Goal: Task Accomplishment & Management: Manage account settings

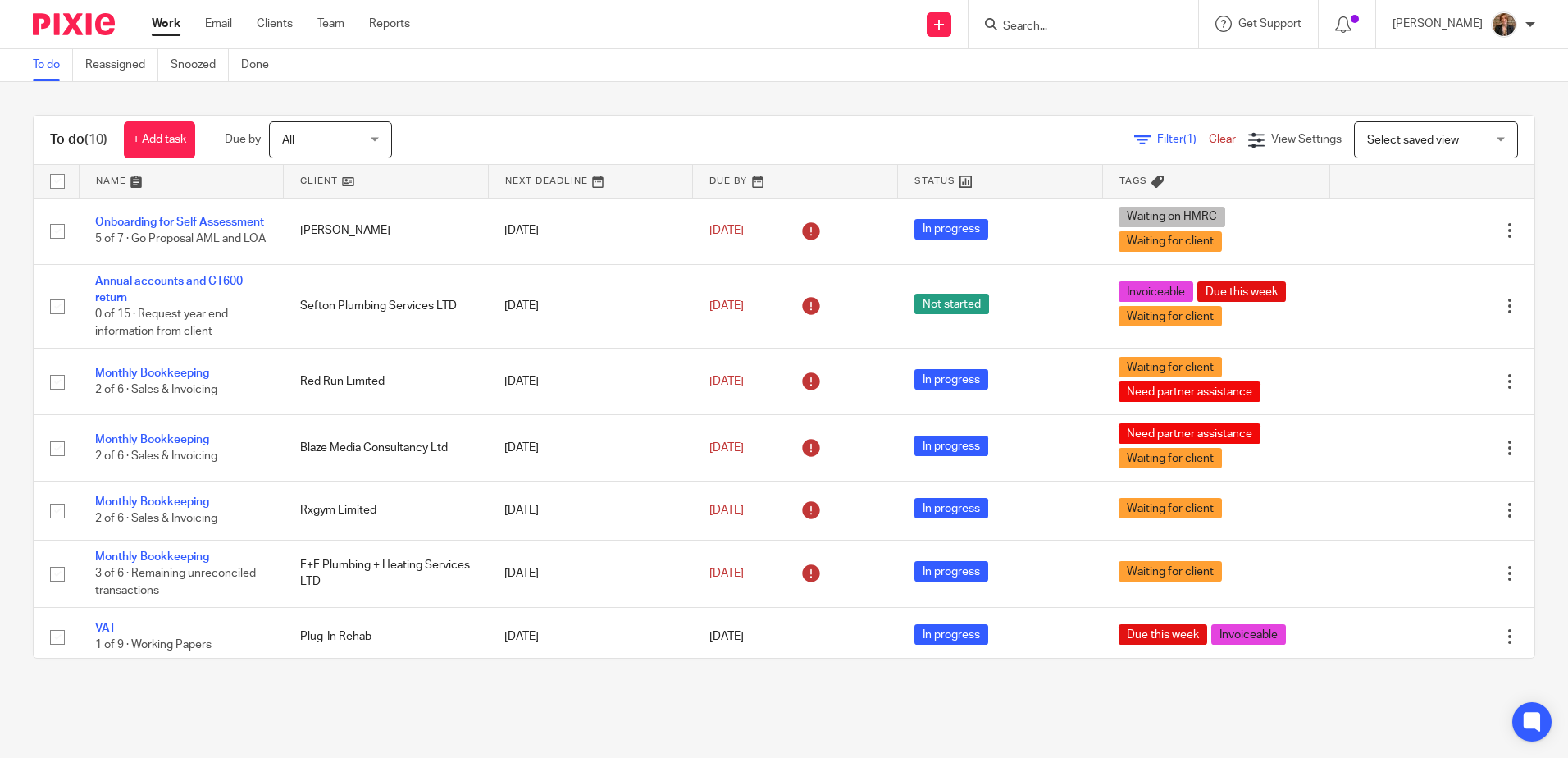
click at [110, 182] on link at bounding box center [181, 181] width 204 height 33
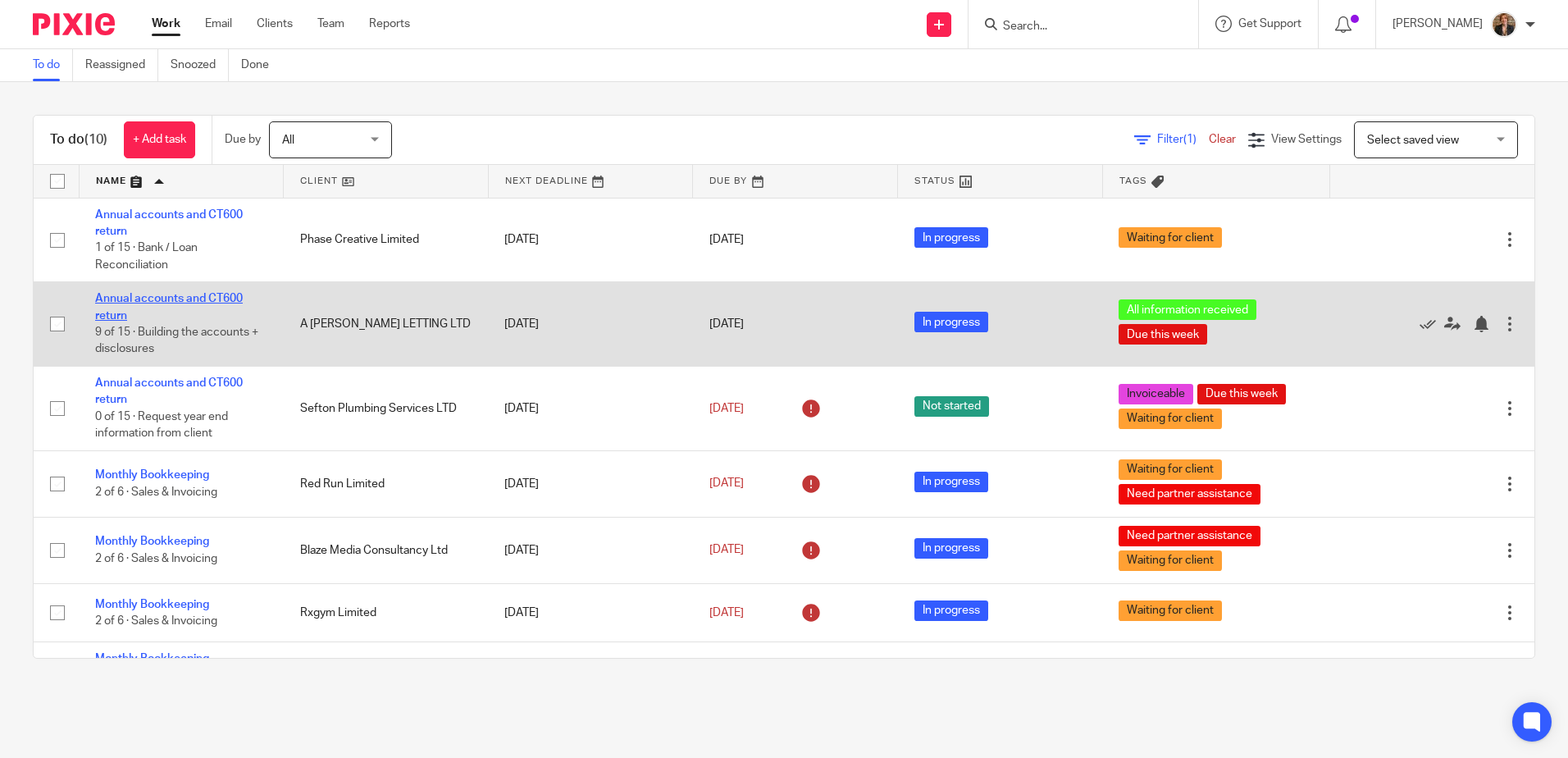
click at [174, 300] on link "Annual accounts and CT600 return" at bounding box center [168, 307] width 147 height 28
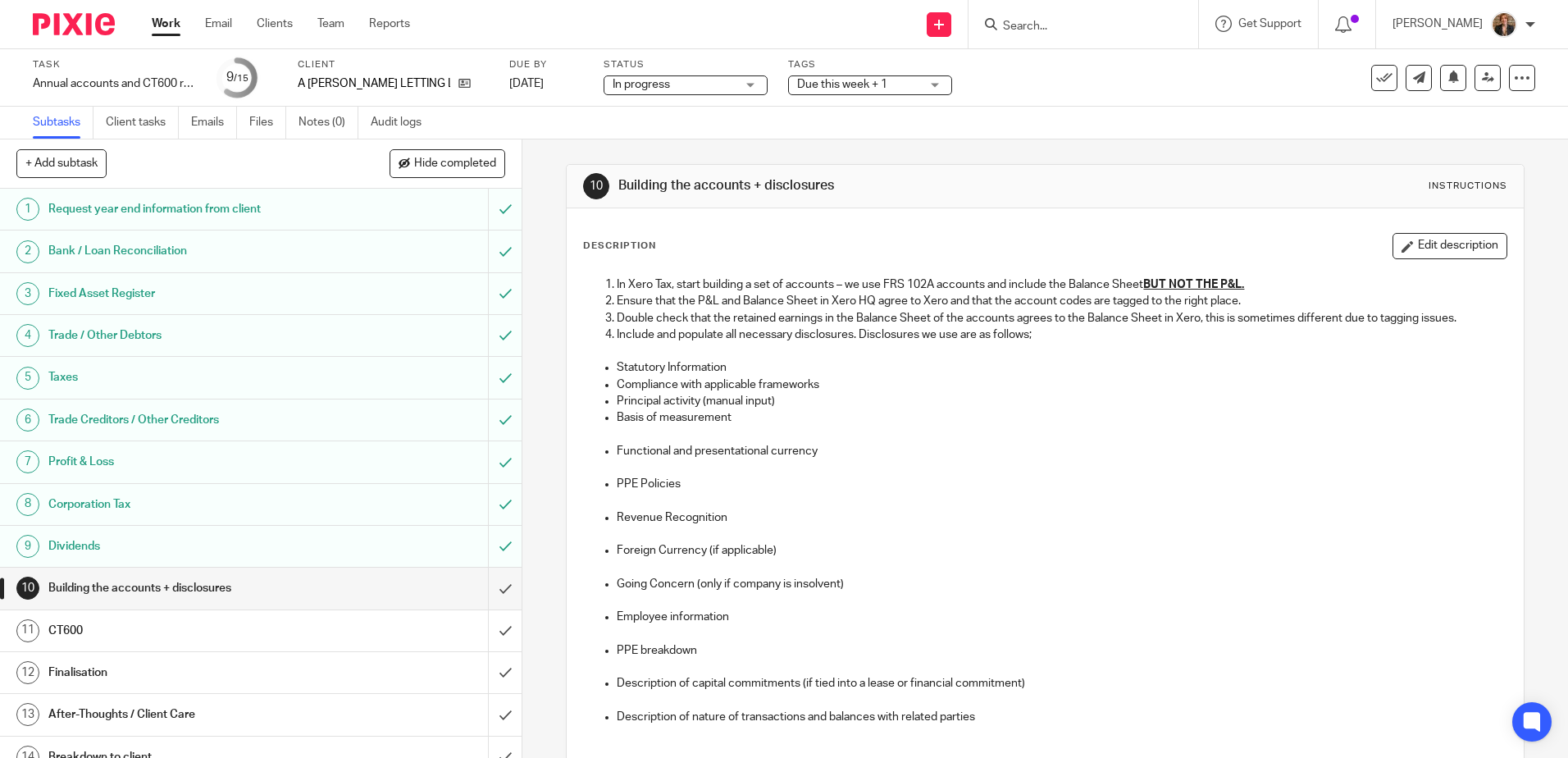
click at [883, 78] on span "Due this week + 1" at bounding box center [859, 84] width 123 height 17
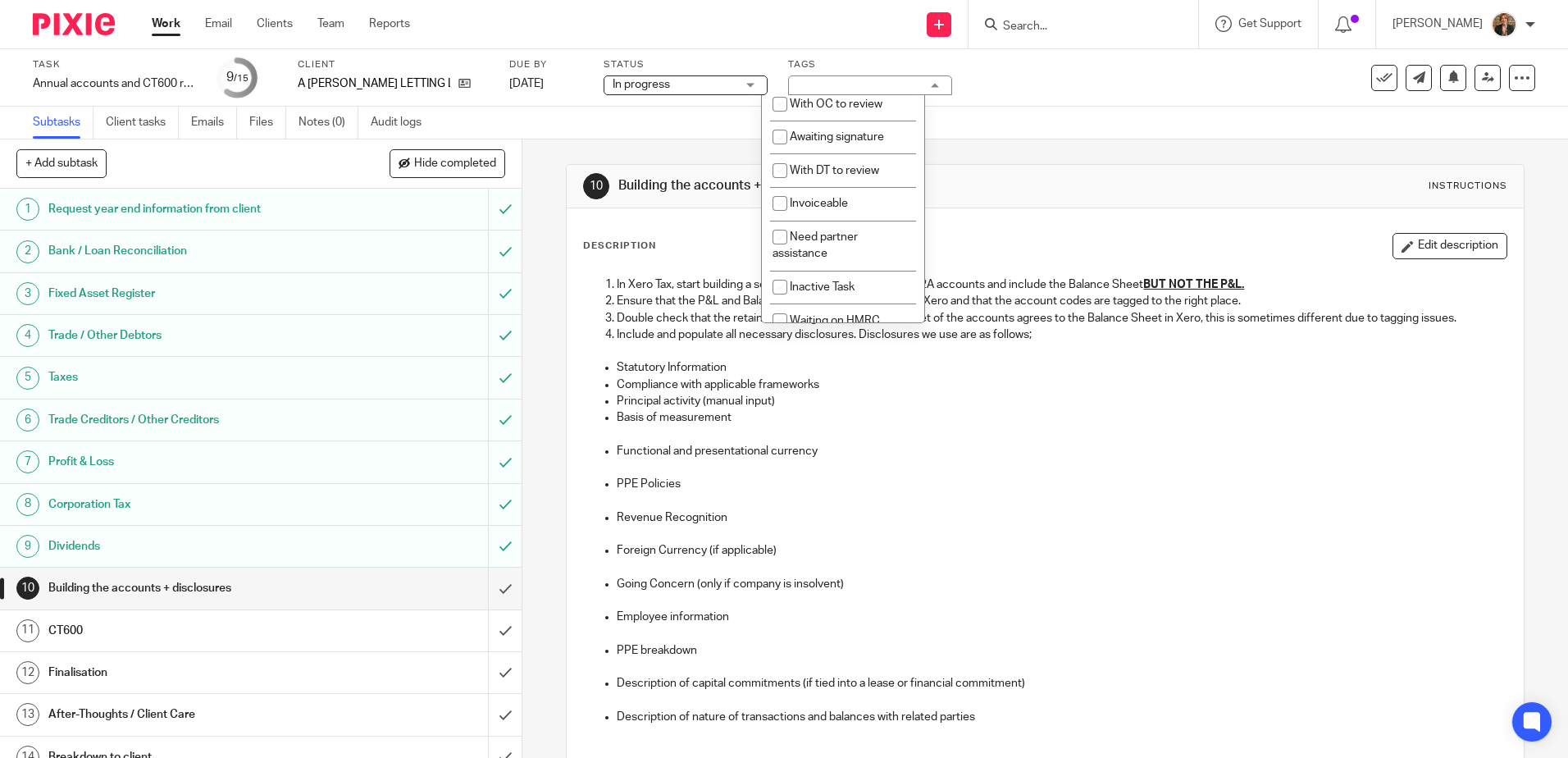
scroll to position [109, 0]
click at [860, 175] on span "With DT to review" at bounding box center [834, 169] width 89 height 12
checkbox input "true"
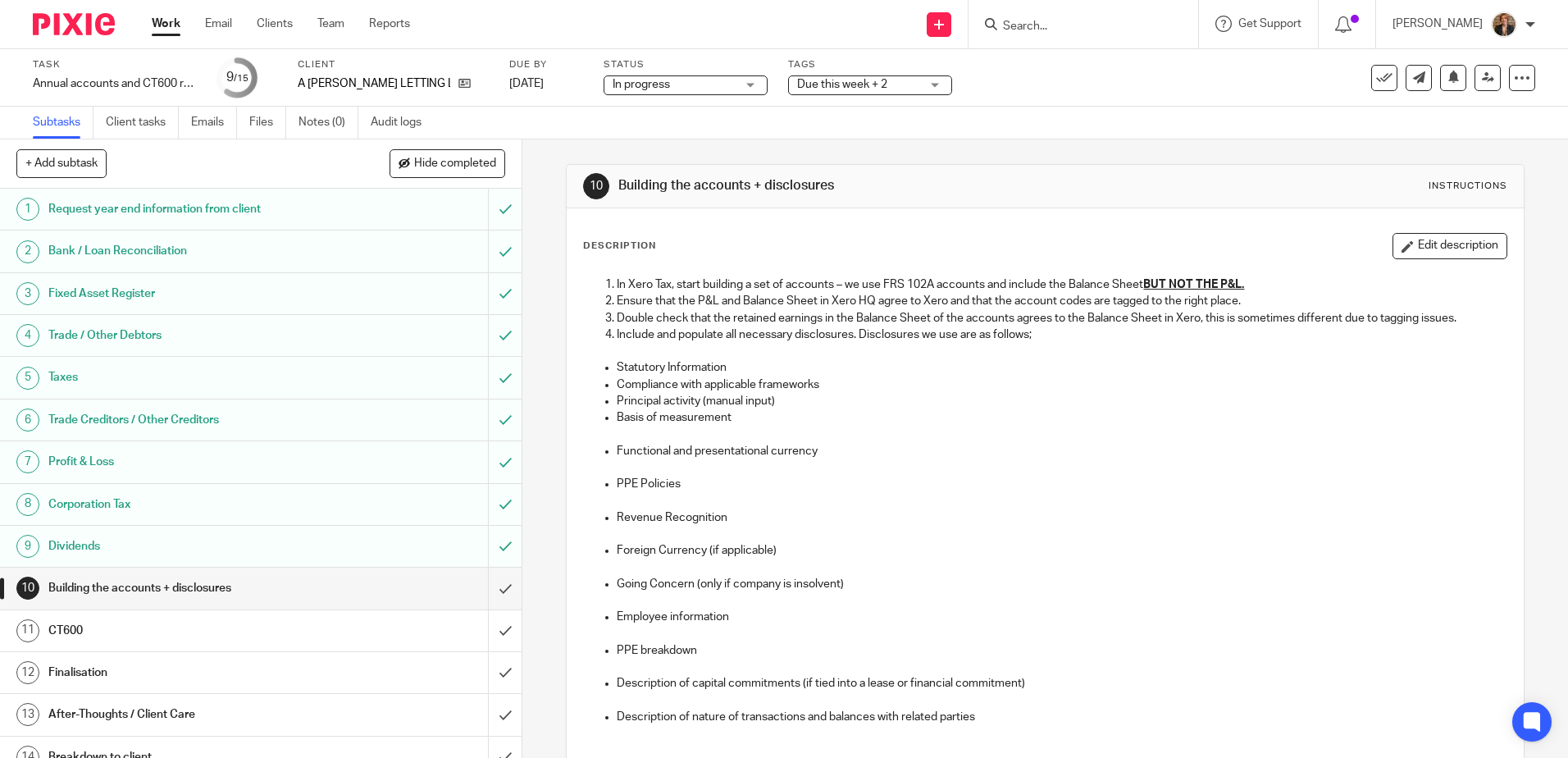
click at [1119, 100] on div "Task Annual accounts and CT600 return Save Annual accounts and CT600 return 9 /…" at bounding box center [784, 78] width 1568 height 57
click at [1482, 72] on icon at bounding box center [1488, 77] width 12 height 12
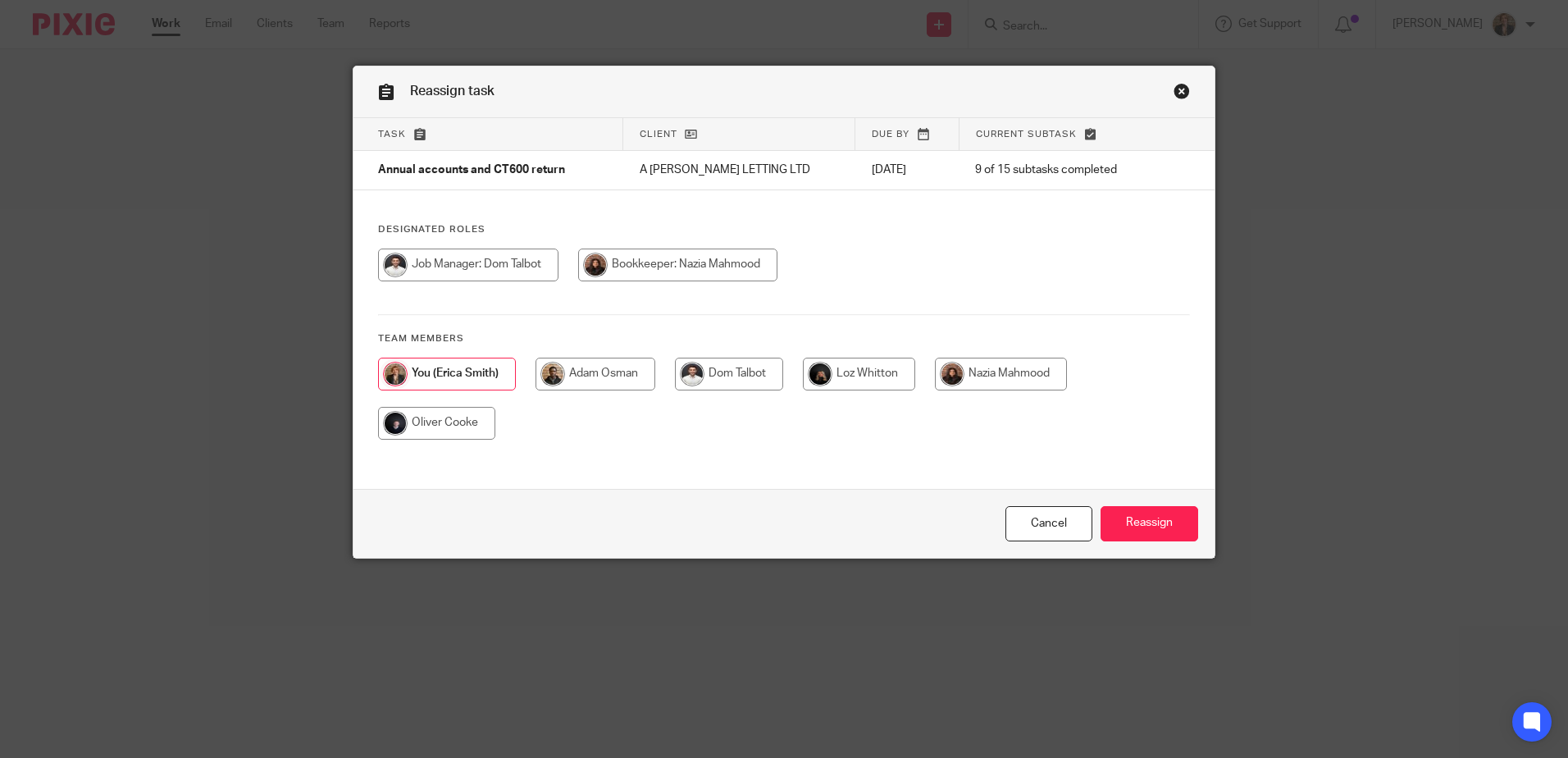
click at [582, 365] on input "radio" at bounding box center [595, 373] width 120 height 33
radio input "true"
click at [750, 380] on input "radio" at bounding box center [730, 373] width 108 height 33
radio input "true"
click at [1161, 526] on input "Reassign" at bounding box center [1149, 523] width 98 height 36
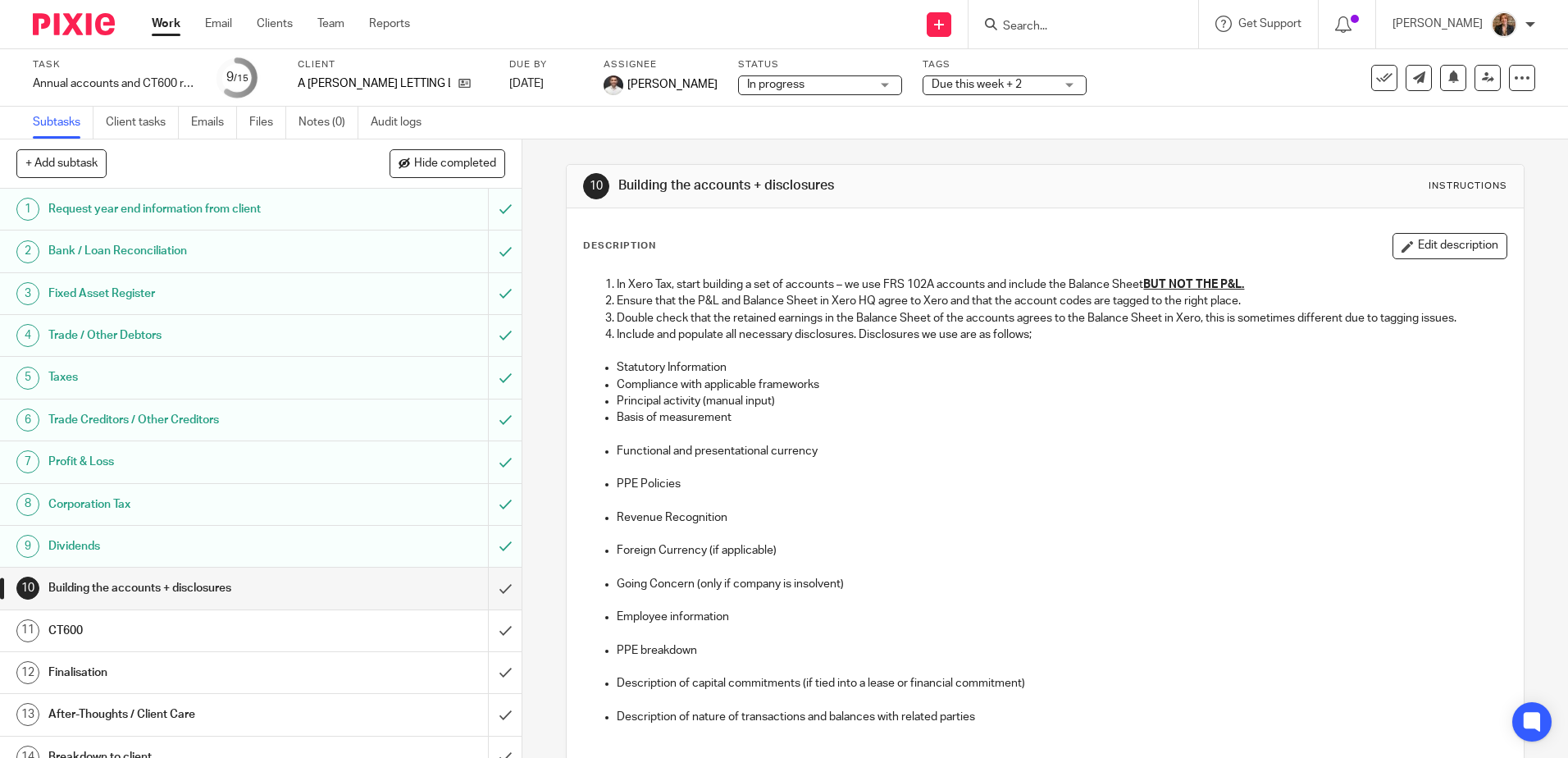
click at [69, 26] on img at bounding box center [73, 24] width 82 height 22
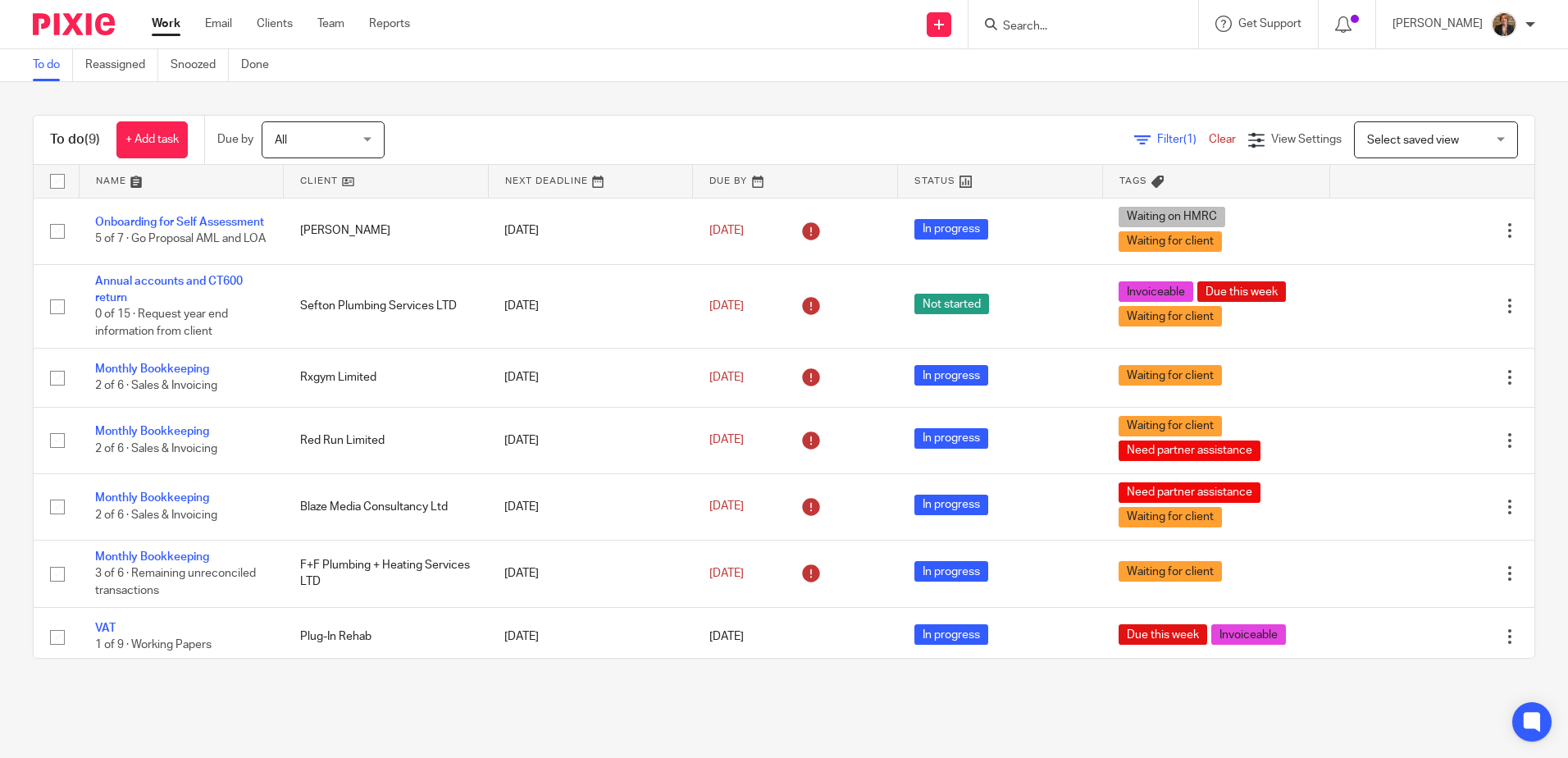
click at [1076, 29] on input "Search" at bounding box center [1074, 27] width 147 height 15
type input "a tay"
click at [1124, 64] on link at bounding box center [1150, 70] width 304 height 38
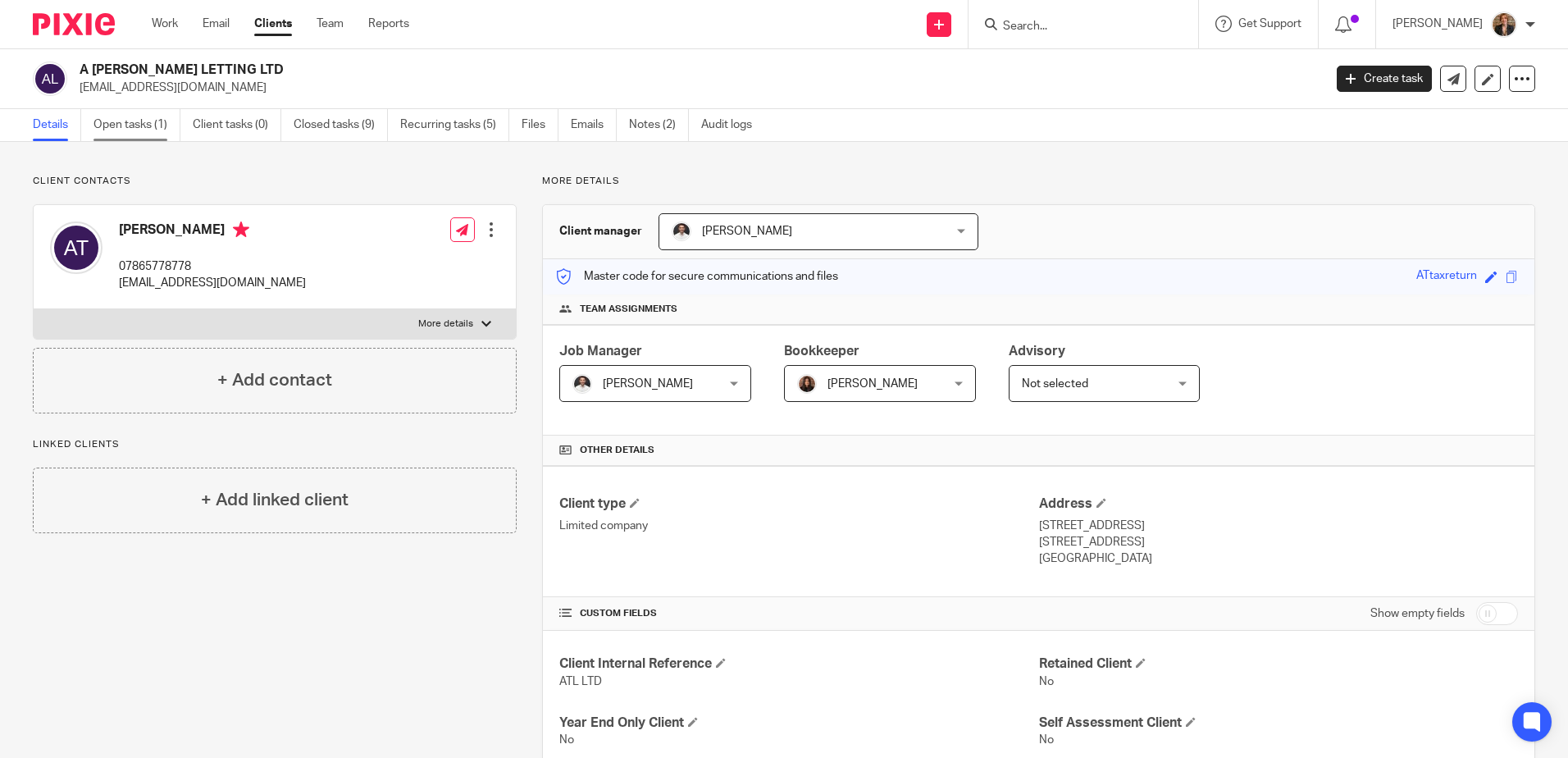
click at [126, 127] on link "Open tasks (1)" at bounding box center [137, 125] width 87 height 32
click at [146, 116] on link "Open tasks (1)" at bounding box center [137, 125] width 87 height 32
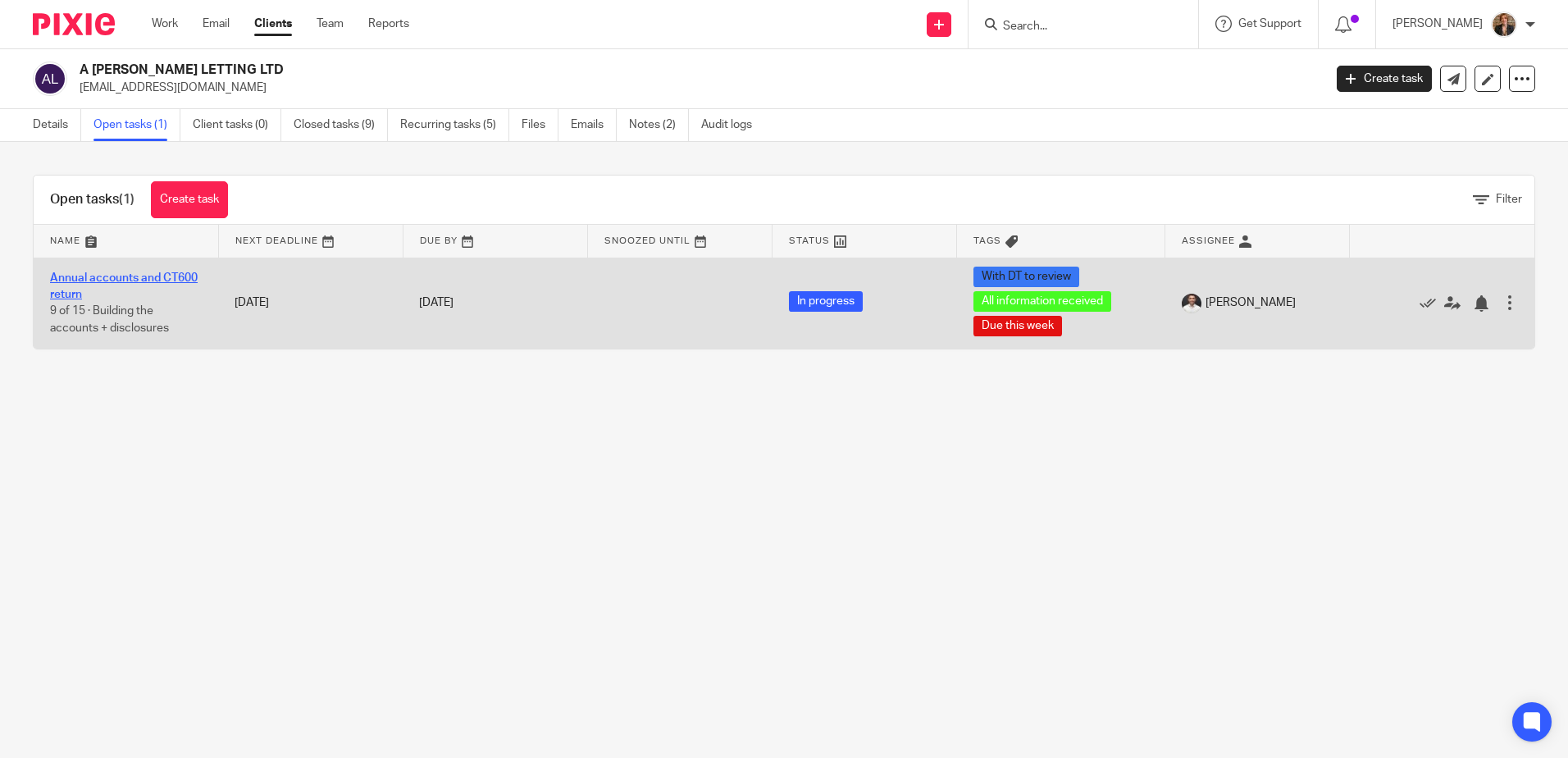
click at [143, 282] on link "Annual accounts and CT600 return" at bounding box center [124, 286] width 147 height 28
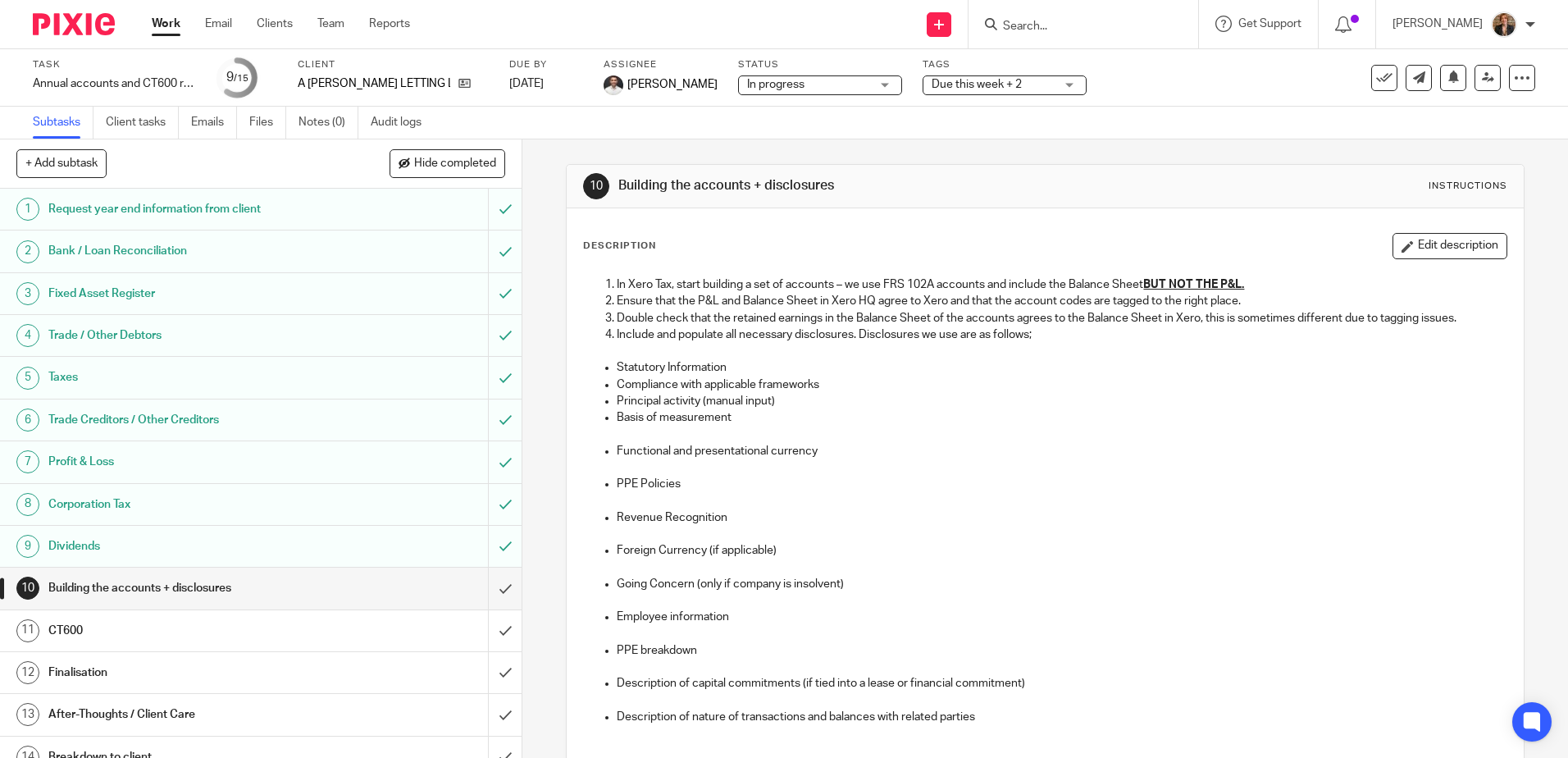
click at [983, 94] on div "Due this week + 2" at bounding box center [1004, 85] width 164 height 20
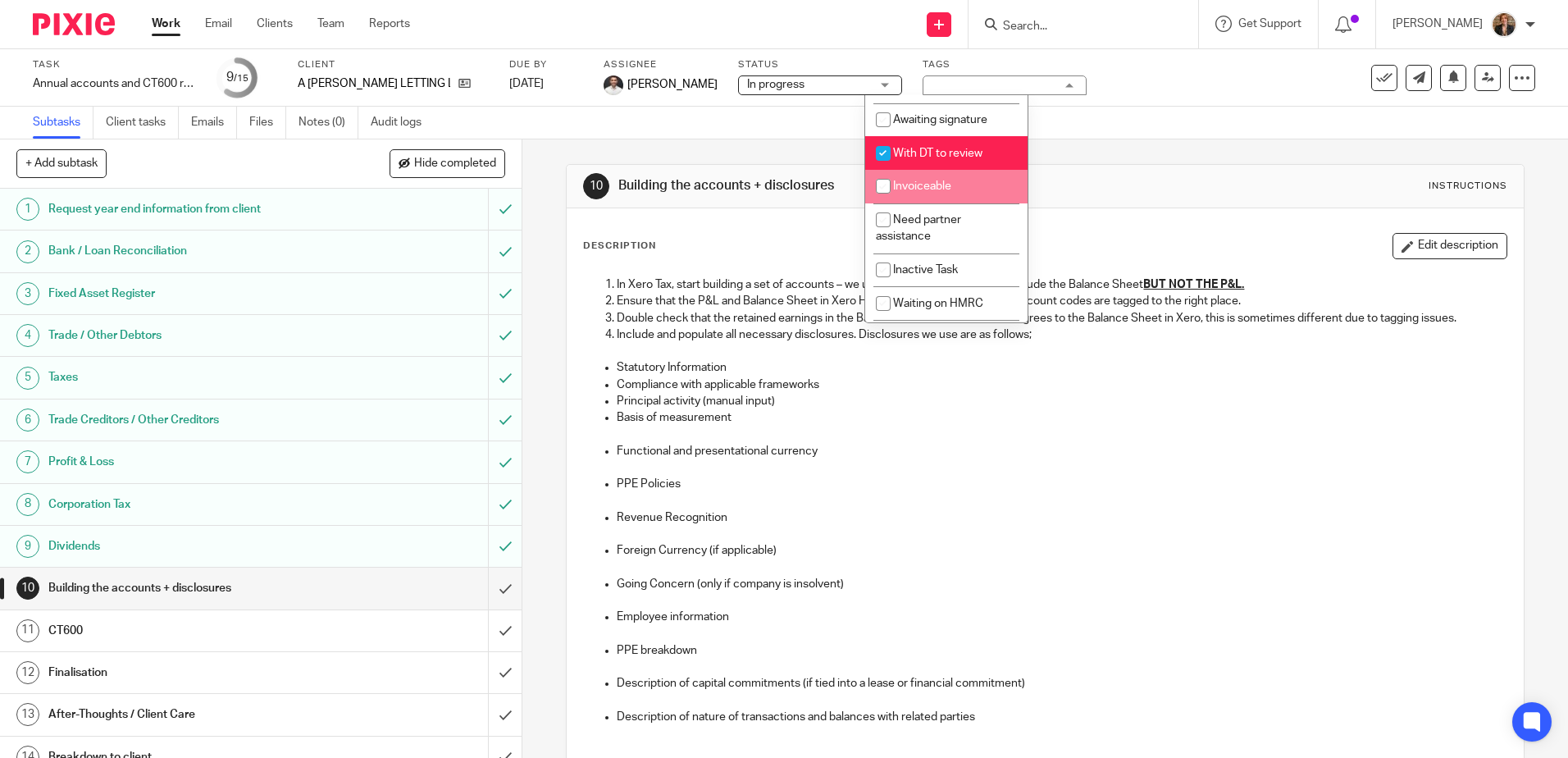
scroll to position [172, 0]
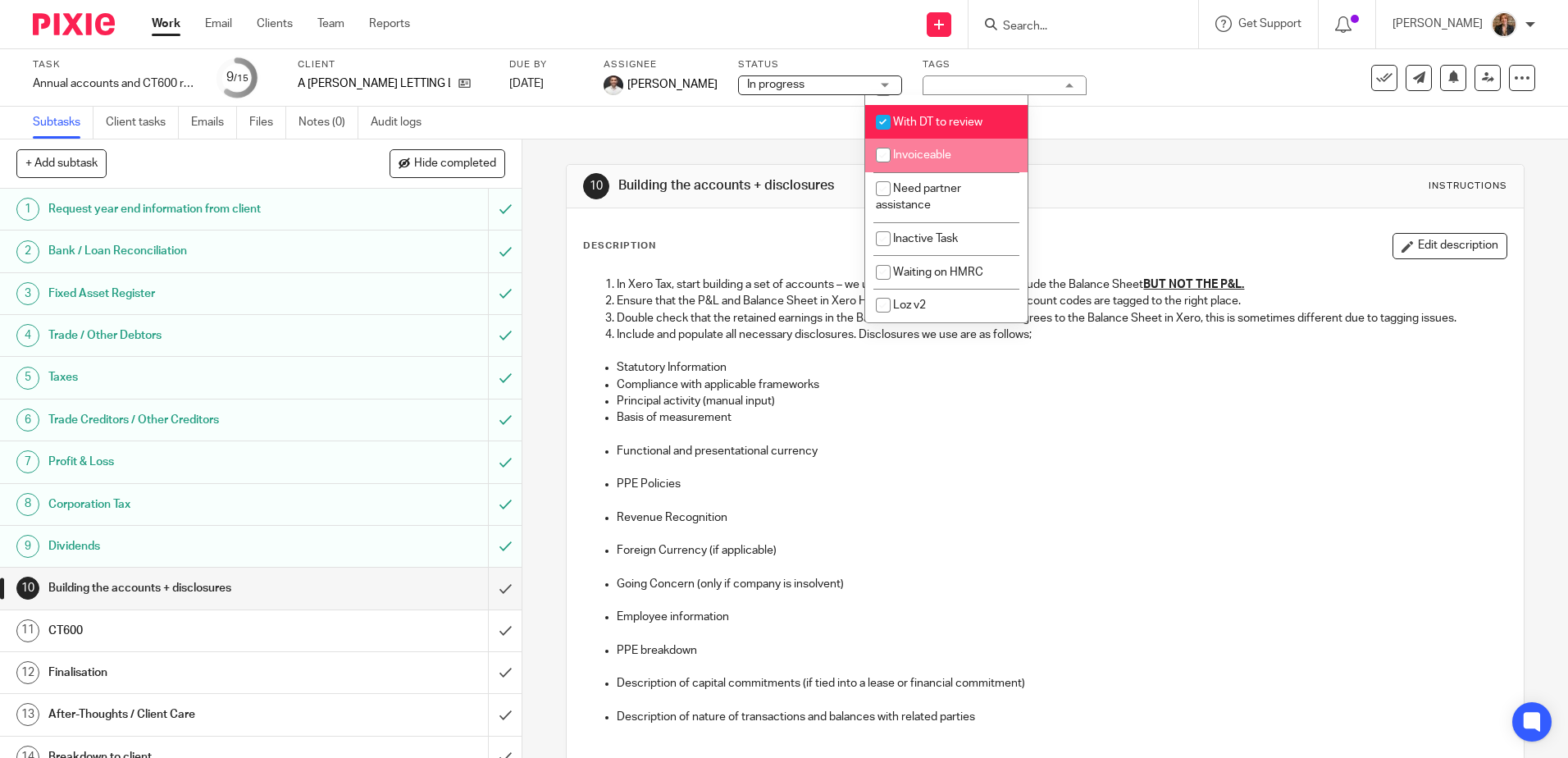
click at [966, 162] on li "Invoiceable" at bounding box center [946, 155] width 162 height 34
checkbox input "true"
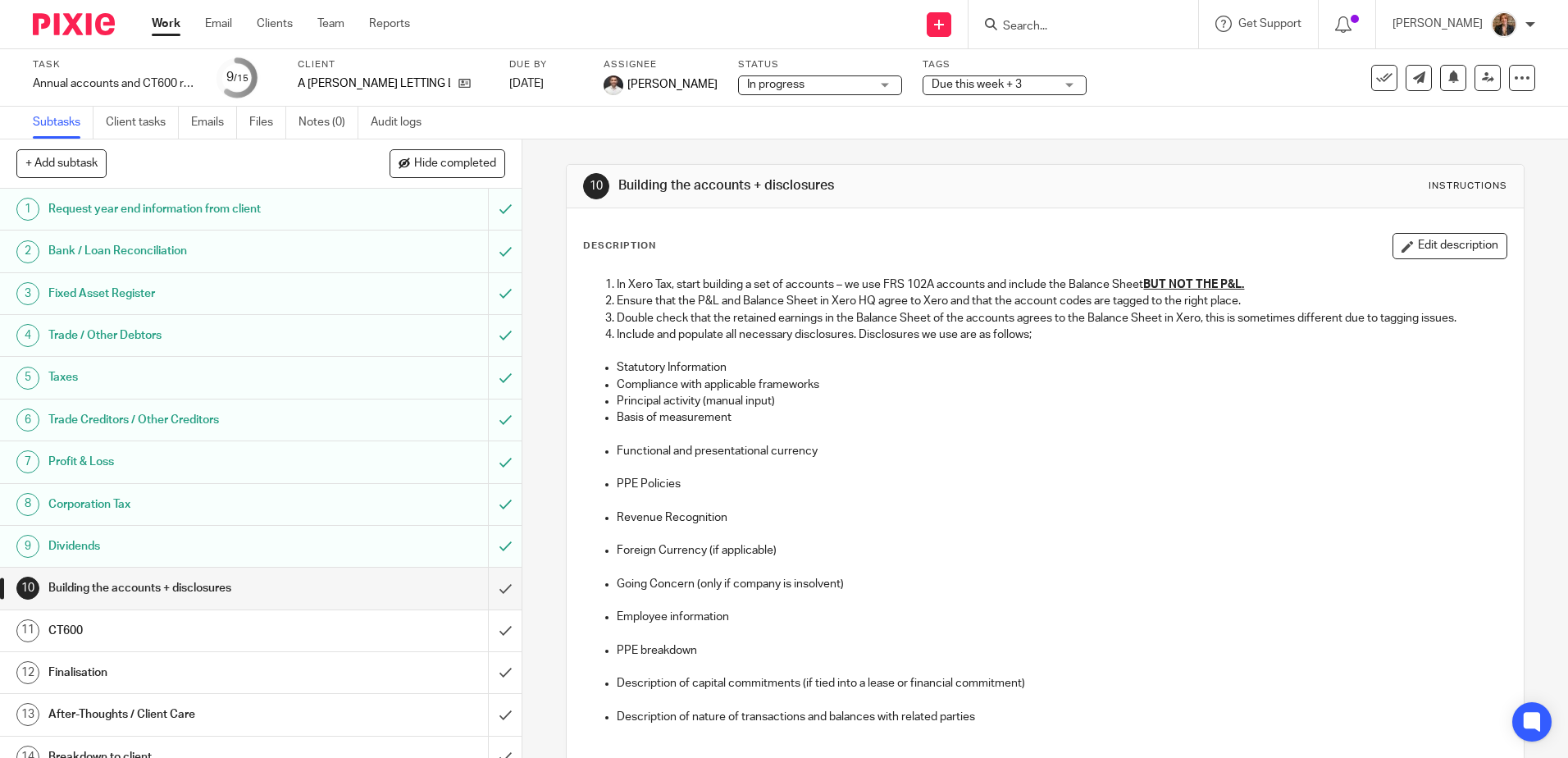
click at [56, 31] on img at bounding box center [73, 24] width 82 height 22
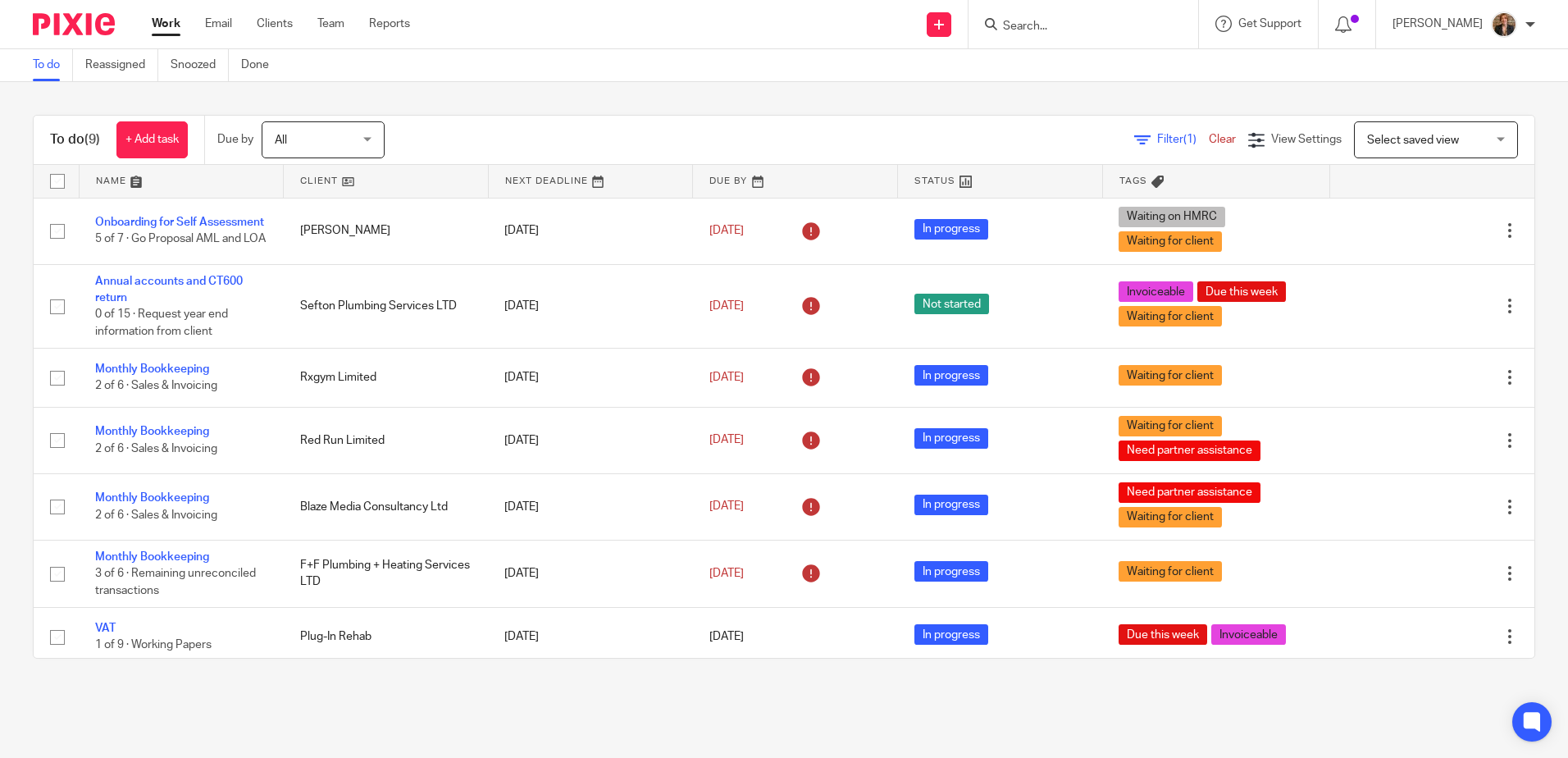
click at [122, 185] on link at bounding box center [181, 181] width 204 height 33
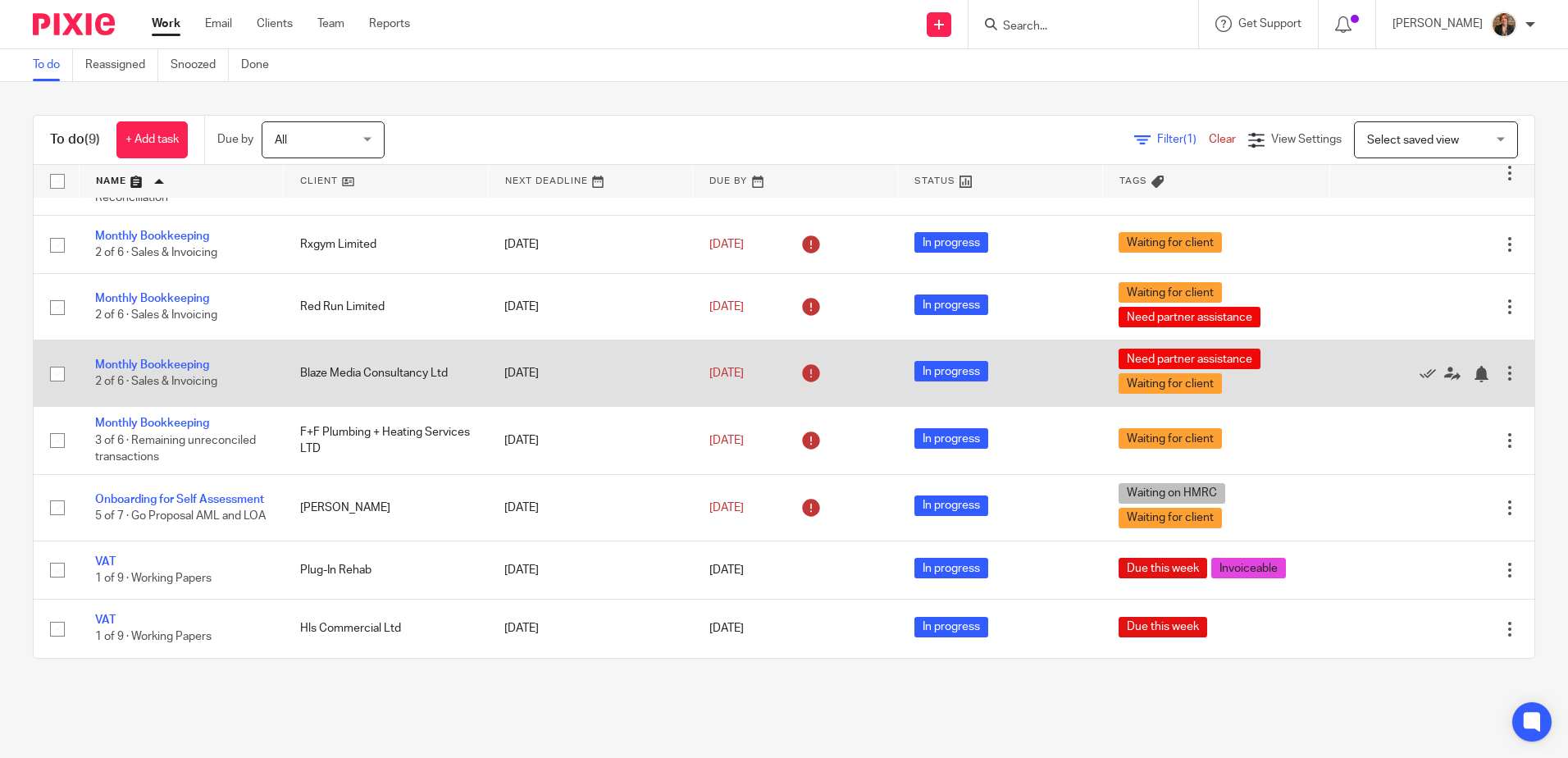
scroll to position [169, 0]
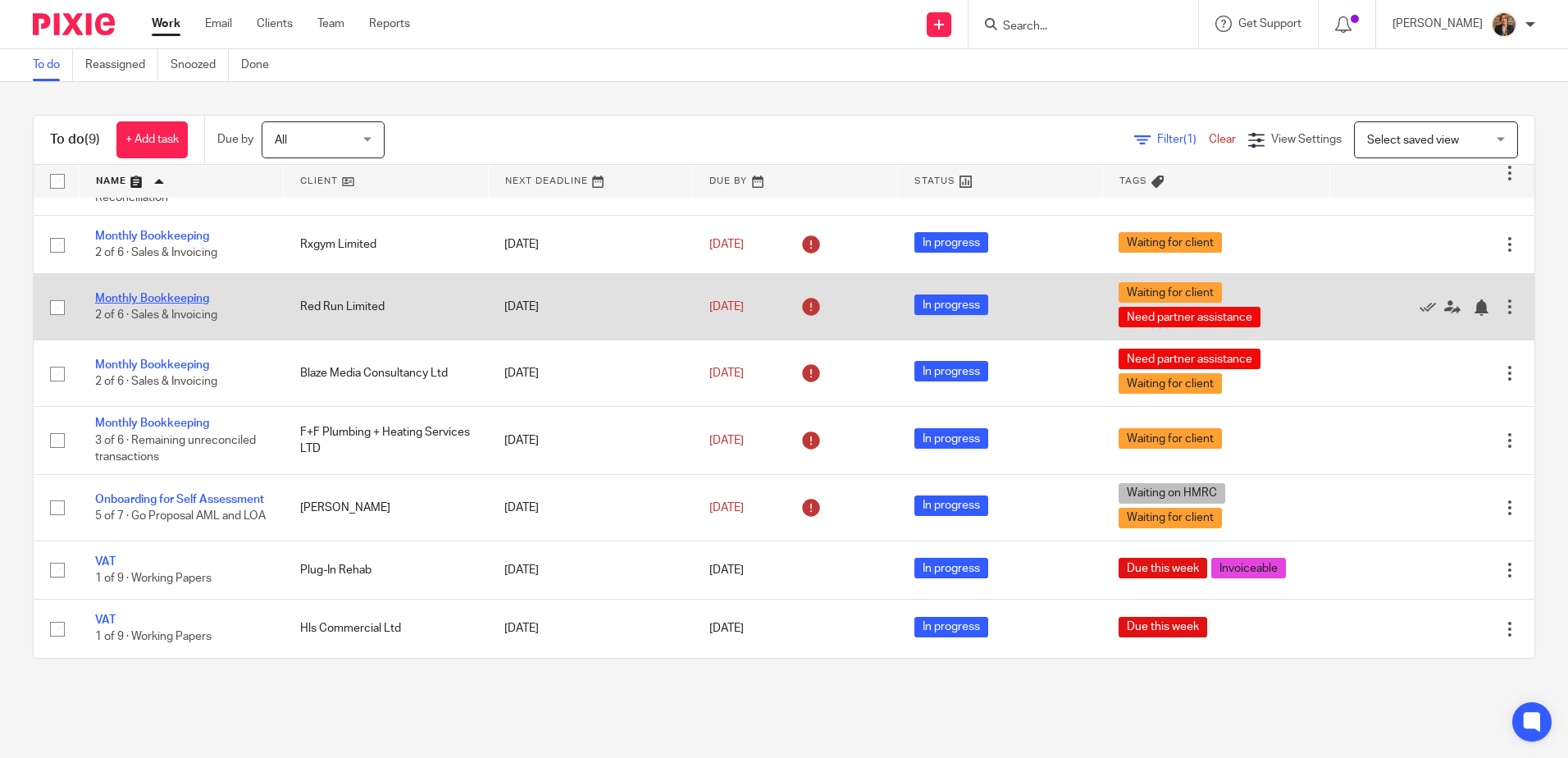
click at [151, 293] on link "Monthly Bookkeeping" at bounding box center [151, 299] width 114 height 12
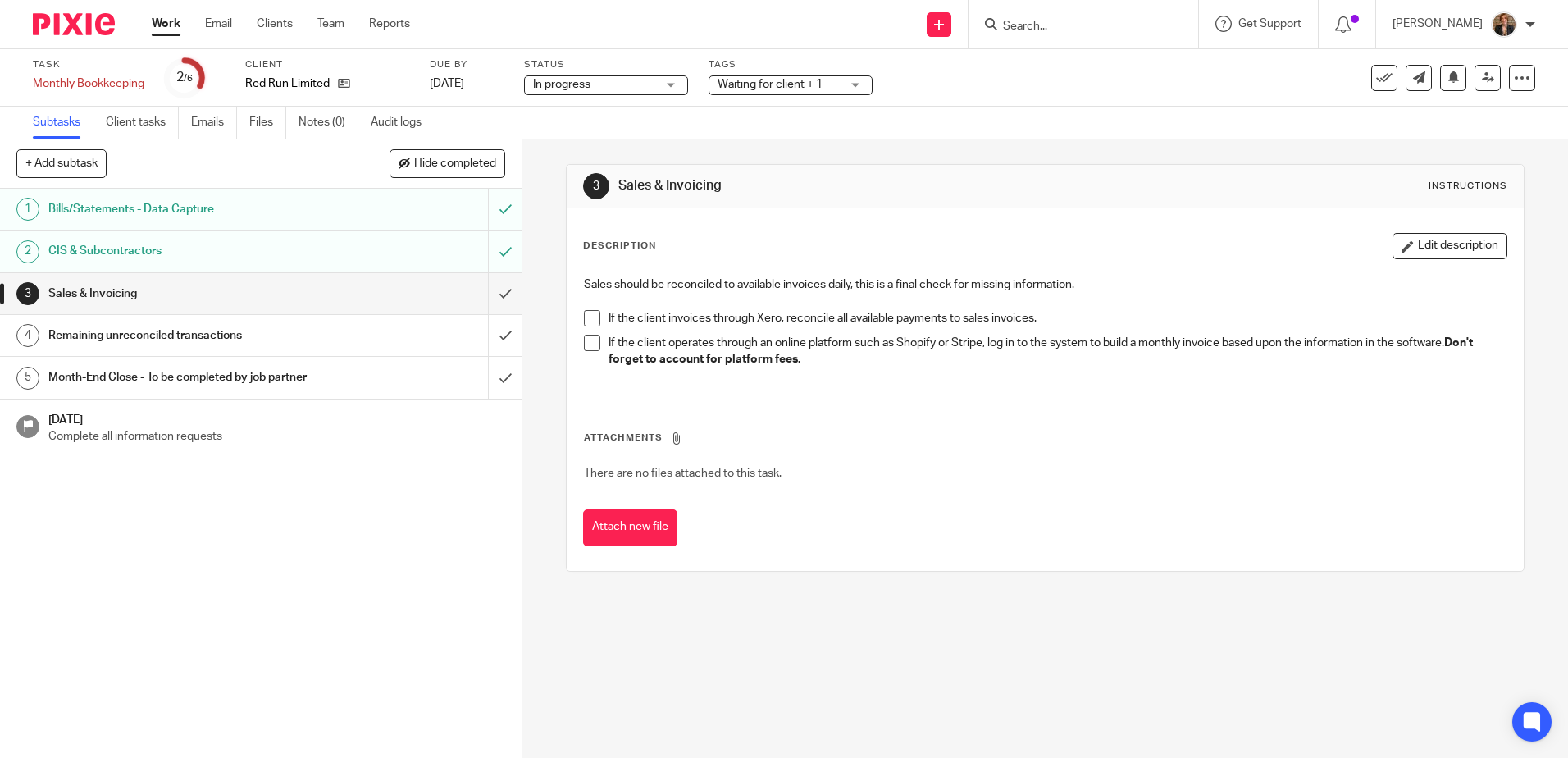
click at [59, 26] on img at bounding box center [73, 24] width 82 height 22
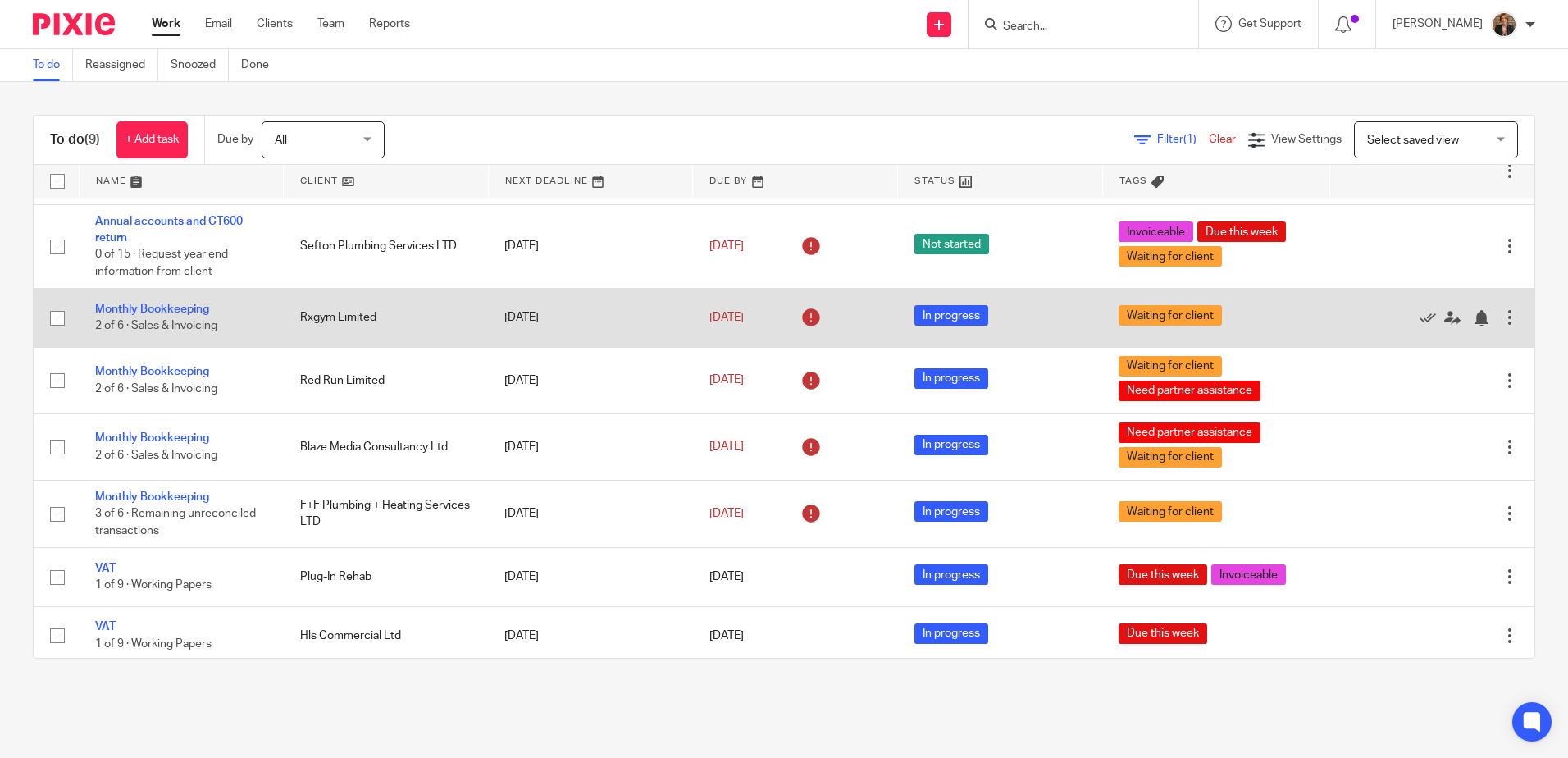
scroll to position [169, 0]
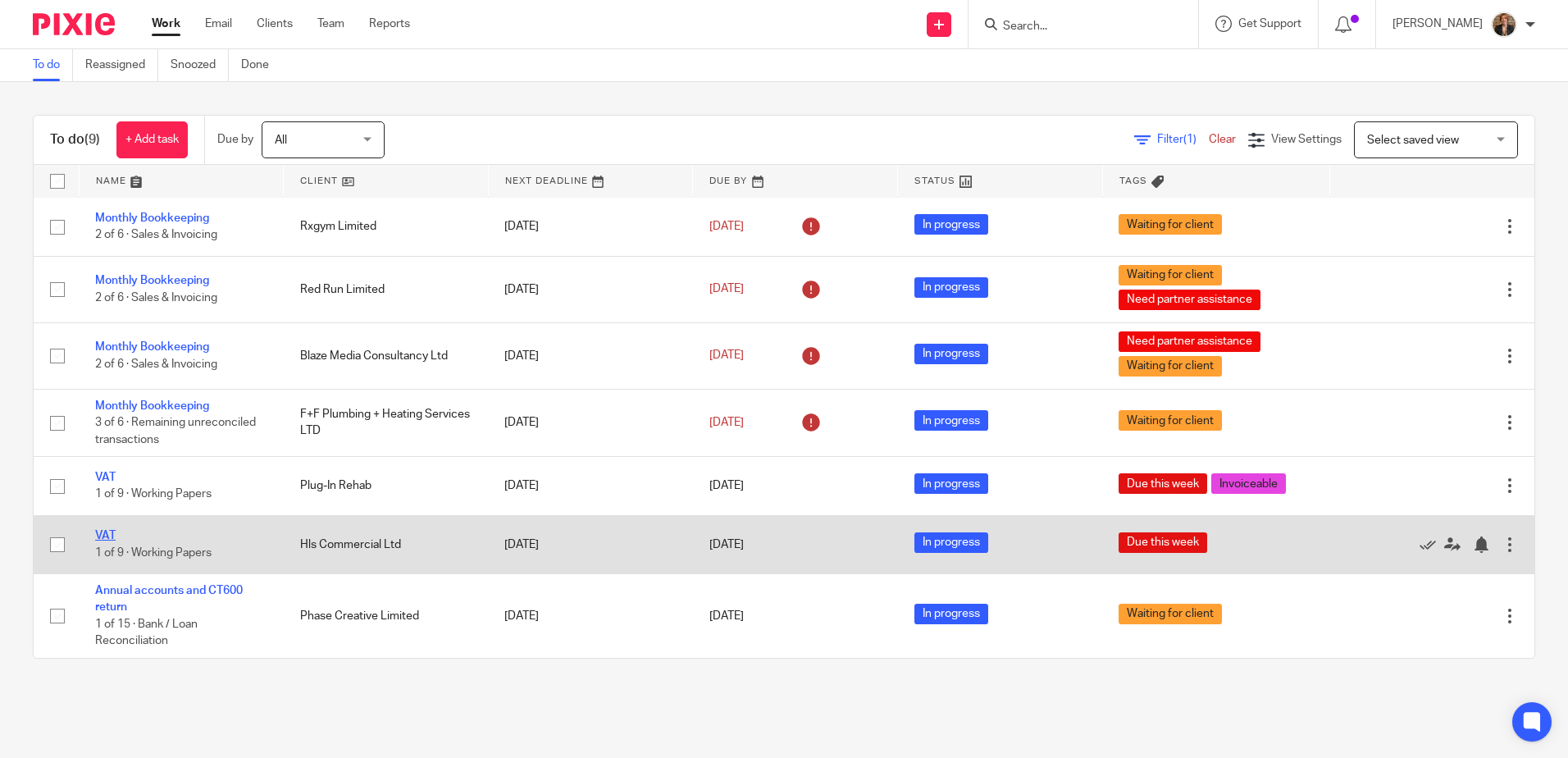
click at [101, 539] on link "VAT" at bounding box center [105, 535] width 21 height 12
